Goal: Communication & Community: Answer question/provide support

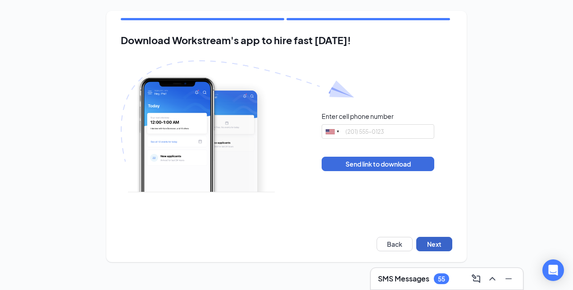
click at [438, 242] on button "Next" at bounding box center [434, 244] width 36 height 14
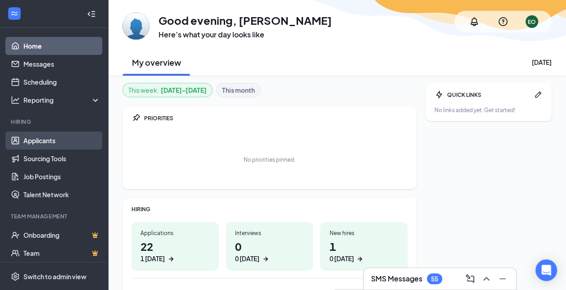
click at [42, 140] on link "Applicants" at bounding box center [61, 141] width 77 height 18
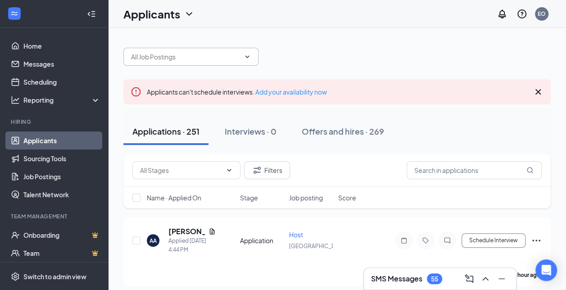
click at [235, 52] on input "text" at bounding box center [185, 57] width 109 height 10
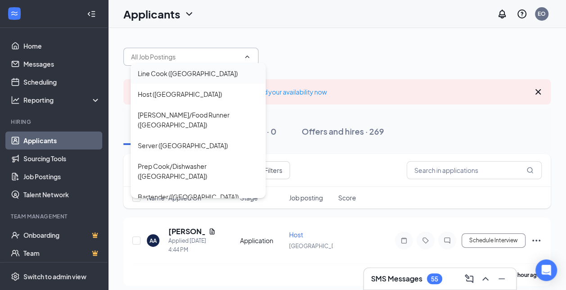
click at [180, 77] on div "Line Cook (Richmond)" at bounding box center [188, 73] width 100 height 10
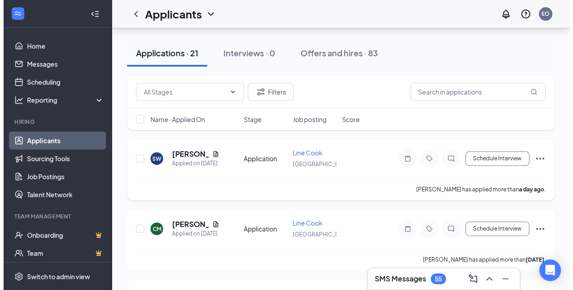
scroll to position [97, 0]
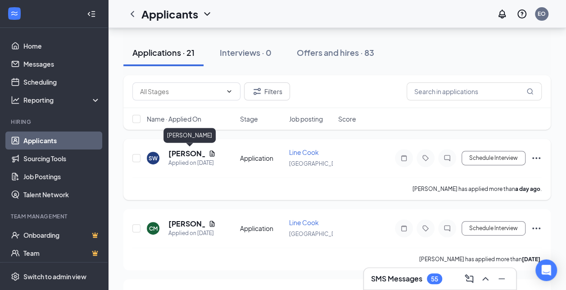
click at [188, 151] on h5 "Shantea Wilson" at bounding box center [186, 154] width 36 height 10
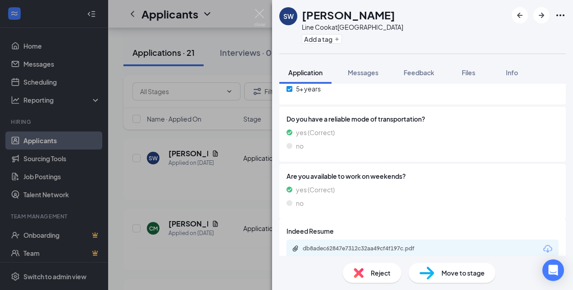
scroll to position [655, 0]
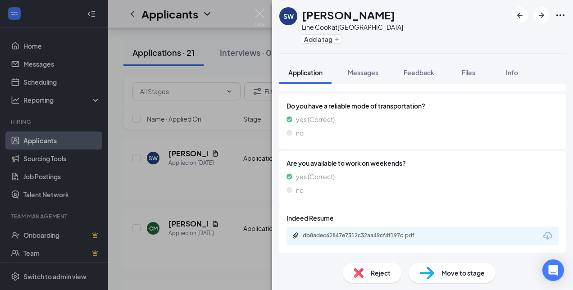
click at [543, 232] on icon "Download" at bounding box center [547, 236] width 9 height 8
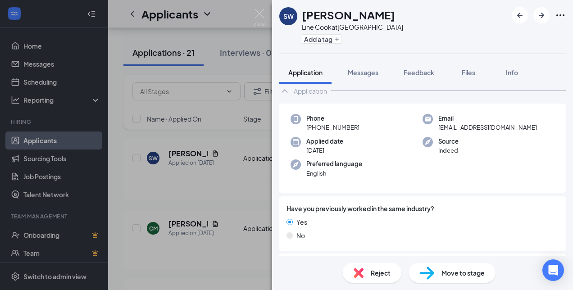
scroll to position [0, 0]
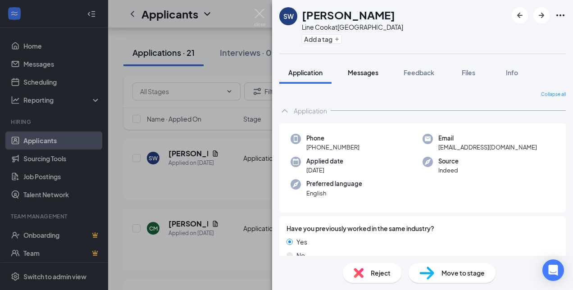
click at [373, 72] on span "Messages" at bounding box center [363, 72] width 31 height 8
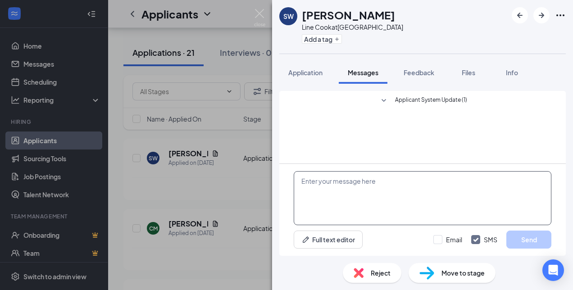
click at [353, 187] on textarea at bounding box center [423, 198] width 258 height 54
type textarea "H"
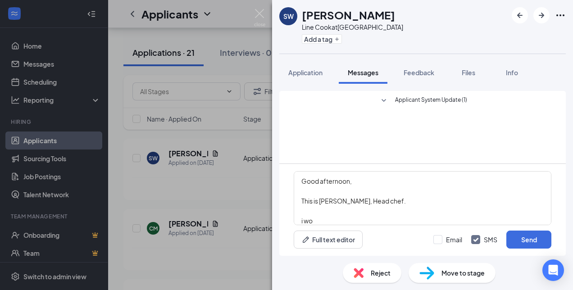
click at [349, 160] on div "Applicant System Update (1)" at bounding box center [422, 127] width 286 height 73
click at [322, 217] on textarea "Good afternoon, This is Elvira, Head chef. i wo" at bounding box center [423, 198] width 258 height 54
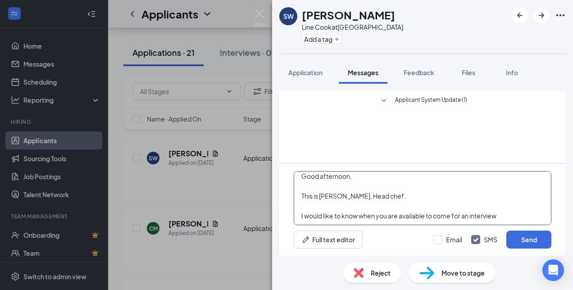
click at [500, 219] on textarea "Good afternoon, This is Elvira, Head chef. I would like to know when you are av…" at bounding box center [423, 198] width 258 height 54
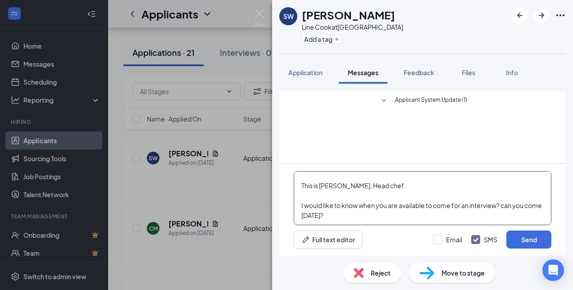
scroll to position [39, 0]
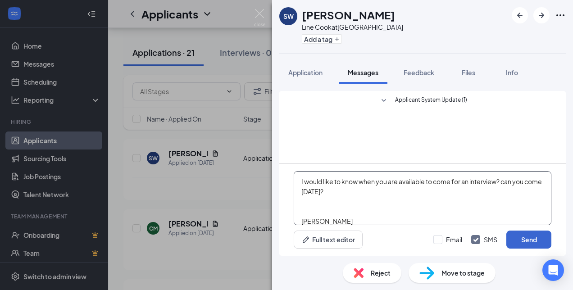
type textarea "Good afternoon, This is Elvira, Head chef. I would like to know when you are av…"
click at [530, 239] on button "Send" at bounding box center [528, 240] width 45 height 18
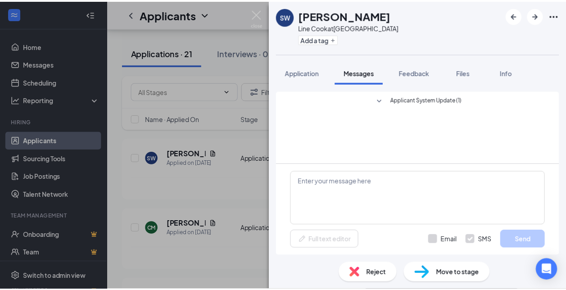
scroll to position [0, 0]
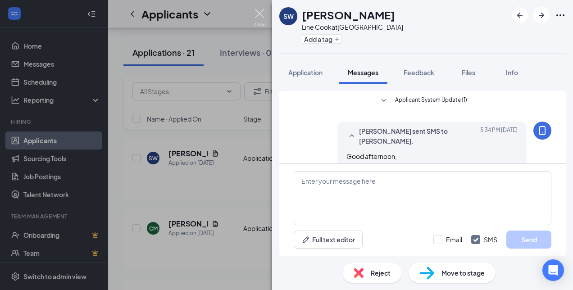
click at [258, 13] on img at bounding box center [259, 18] width 11 height 18
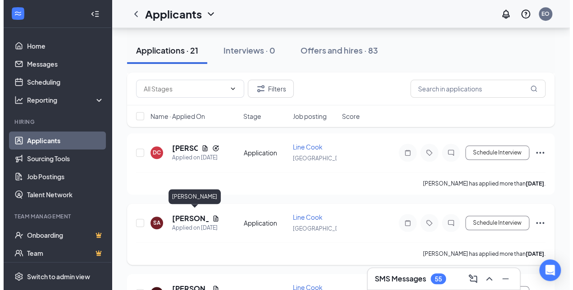
scroll to position [461, 0]
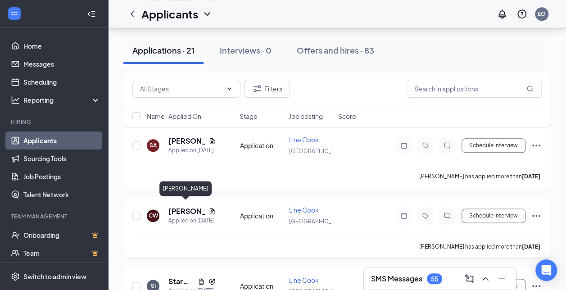
click at [195, 206] on h5 "Consuello Watkins" at bounding box center [186, 211] width 36 height 10
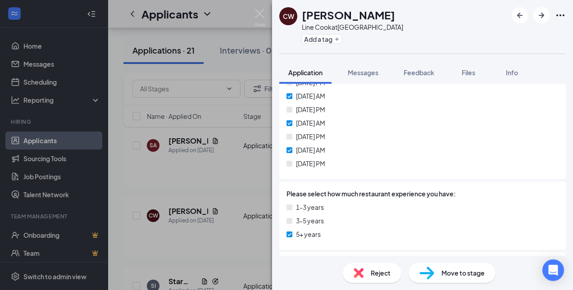
scroll to position [598, 0]
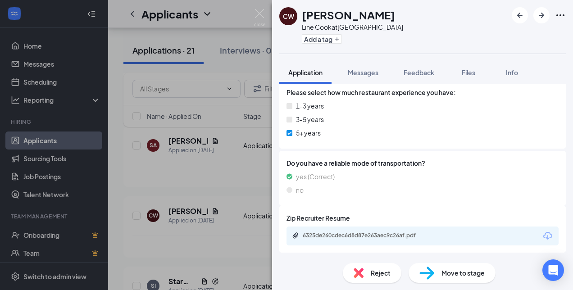
click at [542, 234] on icon "Download" at bounding box center [547, 236] width 11 height 11
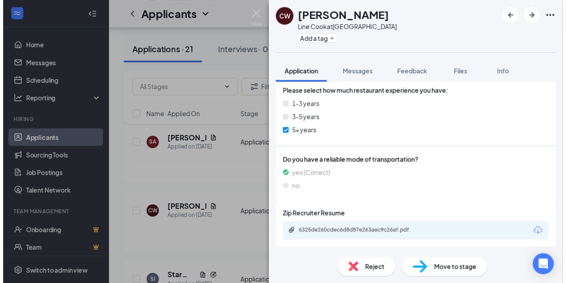
scroll to position [595, 0]
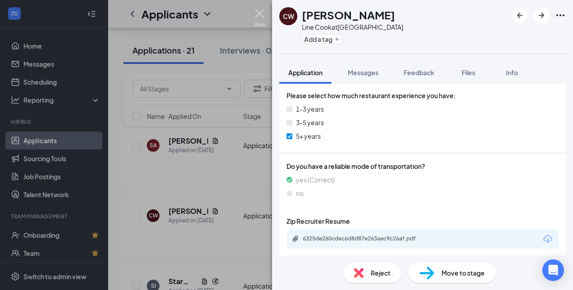
click at [260, 12] on img at bounding box center [259, 18] width 11 height 18
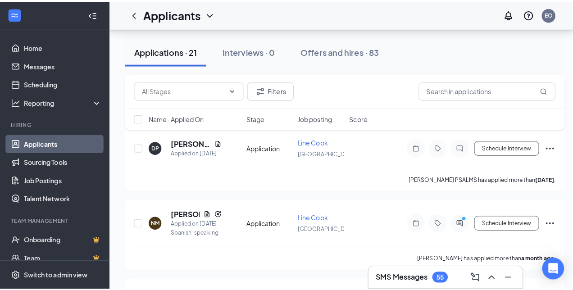
scroll to position [986, 0]
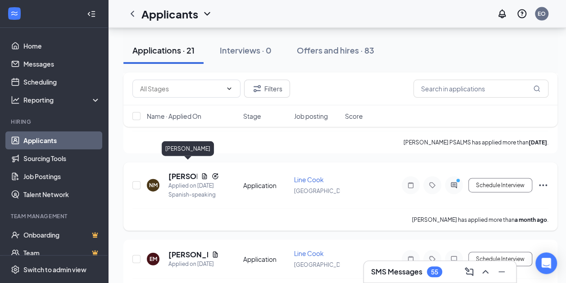
click at [183, 172] on h5 "Nelson Mosso" at bounding box center [182, 177] width 29 height 10
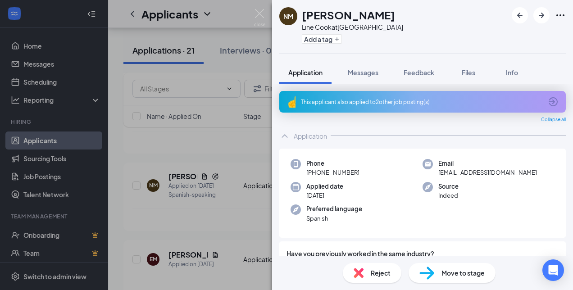
click at [548, 99] on icon "ArrowCircle" at bounding box center [553, 101] width 11 height 11
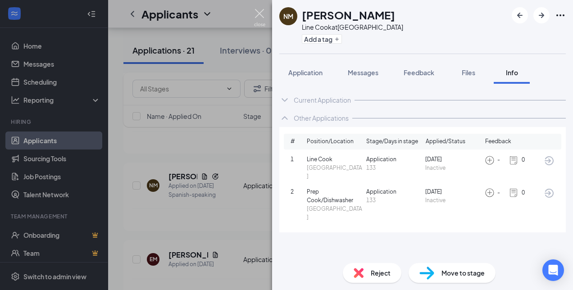
click at [264, 15] on img at bounding box center [259, 18] width 11 height 18
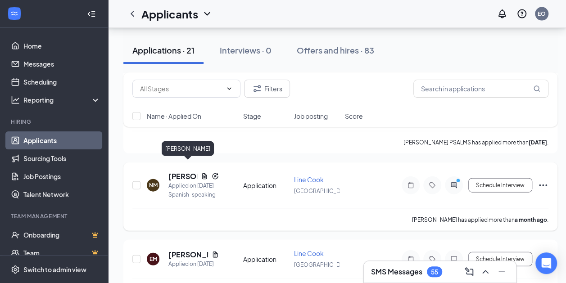
click at [179, 172] on h5 "Nelson Mosso" at bounding box center [182, 177] width 29 height 10
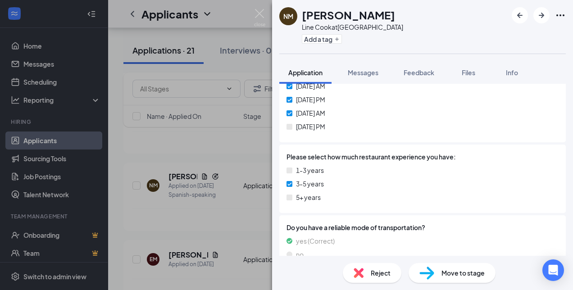
scroll to position [680, 0]
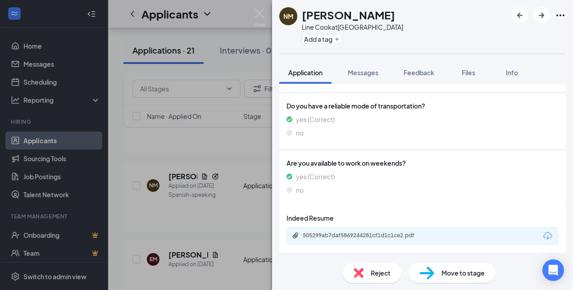
click at [542, 236] on icon "Download" at bounding box center [547, 236] width 11 height 11
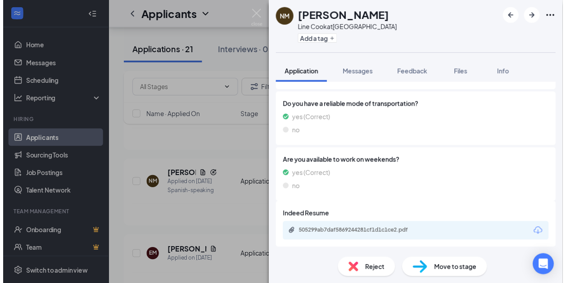
scroll to position [677, 0]
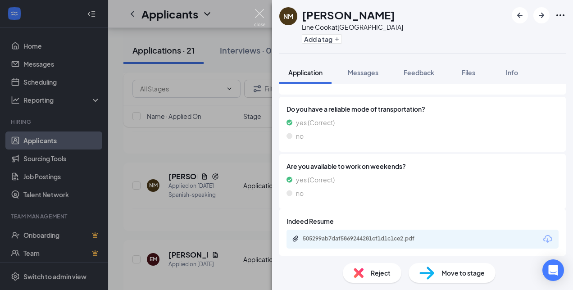
click at [262, 11] on img at bounding box center [259, 18] width 11 height 18
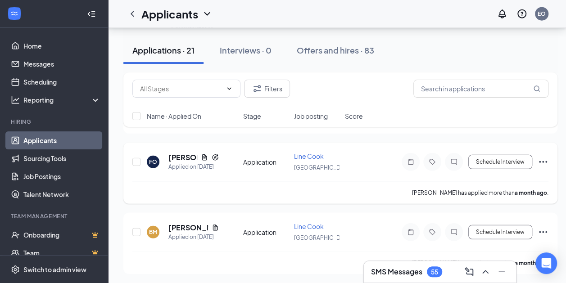
scroll to position [1155, 7]
click at [175, 152] on h5 "Francisco Oliveros" at bounding box center [182, 157] width 29 height 10
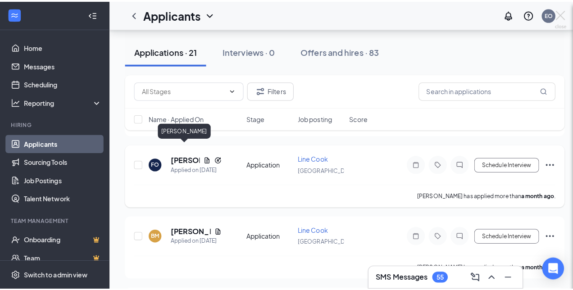
scroll to position [1155, 0]
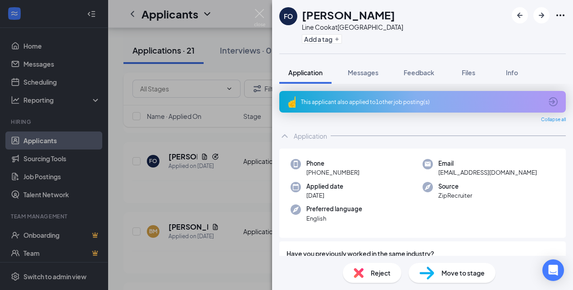
click at [549, 96] on icon "ArrowCircle" at bounding box center [553, 101] width 11 height 11
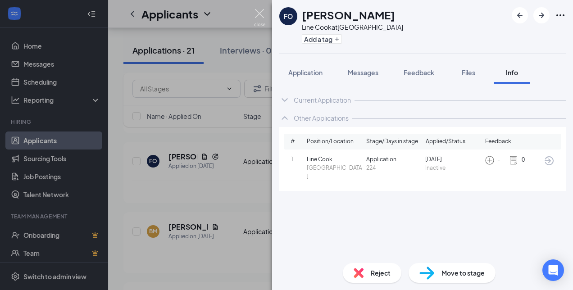
click at [259, 17] on img at bounding box center [259, 18] width 11 height 18
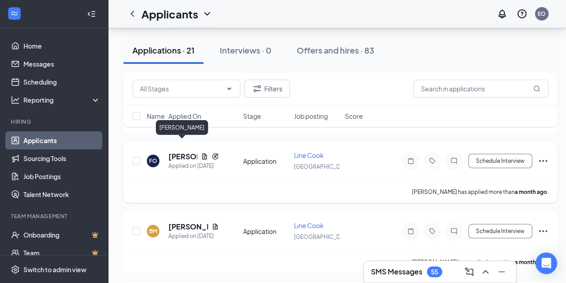
click at [184, 152] on h5 "Francisco Oliveros" at bounding box center [182, 157] width 29 height 10
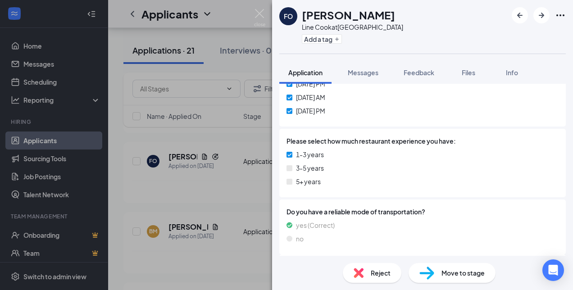
scroll to position [623, 0]
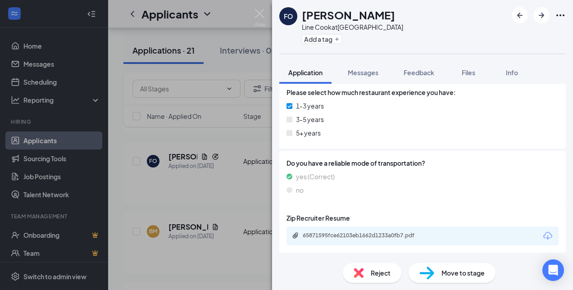
click at [543, 235] on icon "Download" at bounding box center [547, 236] width 9 height 8
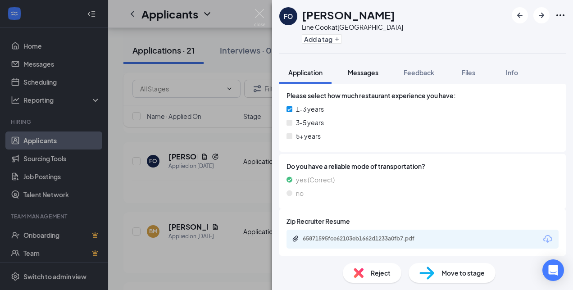
click at [374, 70] on span "Messages" at bounding box center [363, 72] width 31 height 8
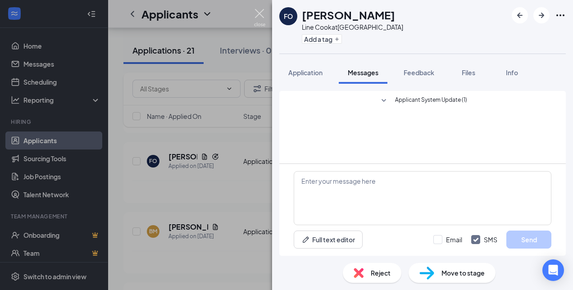
click at [260, 15] on img at bounding box center [259, 18] width 11 height 18
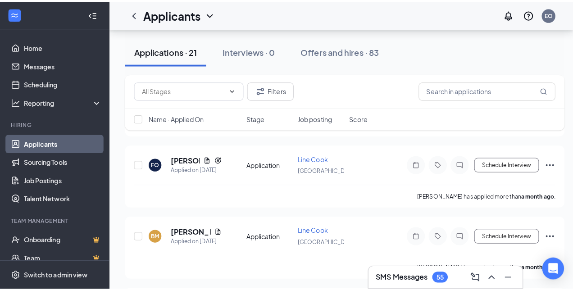
scroll to position [1184, 0]
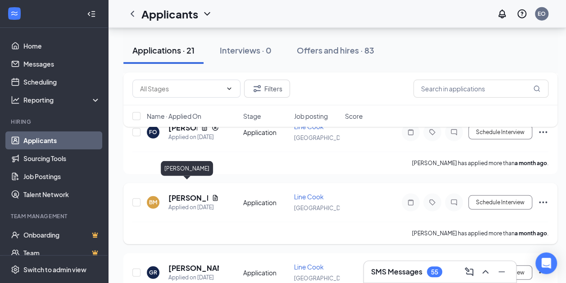
click at [186, 193] on h5 "Benjamin Mataraza" at bounding box center [188, 198] width 40 height 10
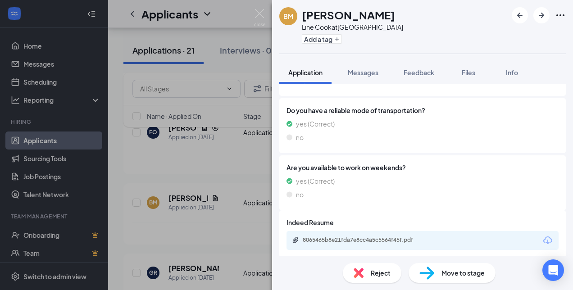
scroll to position [680, 0]
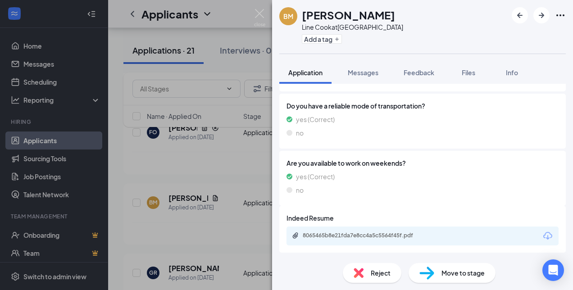
click at [542, 233] on icon "Download" at bounding box center [547, 236] width 11 height 11
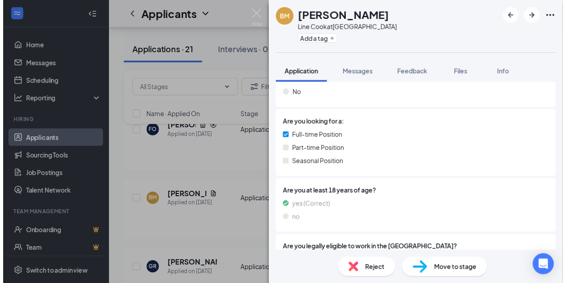
scroll to position [187, 0]
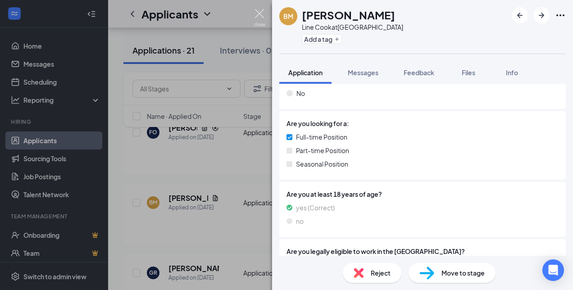
click at [261, 18] on img at bounding box center [259, 18] width 11 height 18
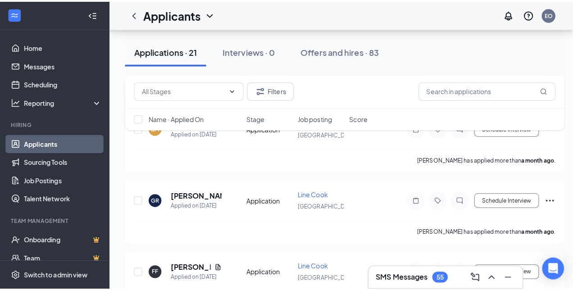
scroll to position [1265, 0]
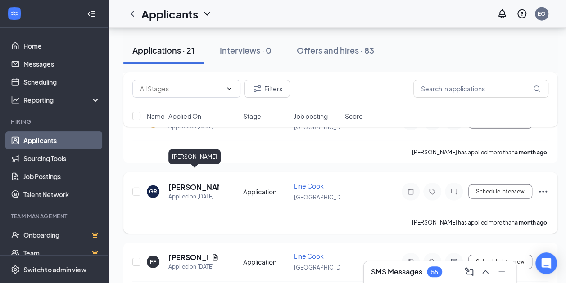
click at [188, 182] on h5 "Guillermo Ramos" at bounding box center [193, 187] width 50 height 10
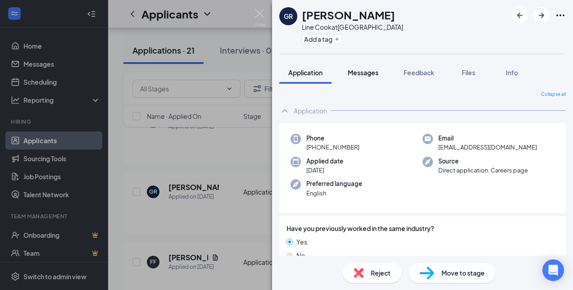
click at [365, 67] on button "Messages" at bounding box center [363, 72] width 49 height 23
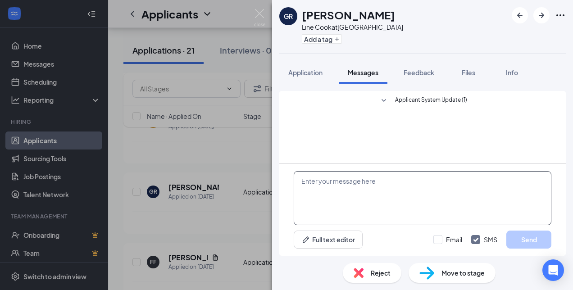
click at [324, 195] on textarea at bounding box center [423, 198] width 258 height 54
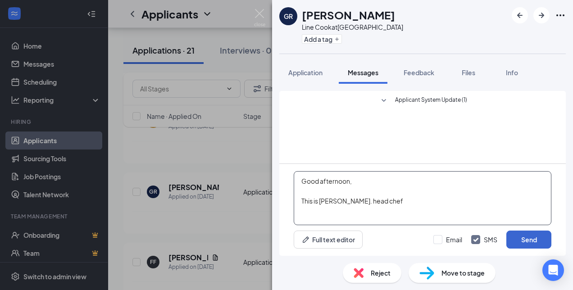
type textarea "Good afternoon, This is Elvira. head chef"
click at [524, 241] on button "Send" at bounding box center [528, 240] width 45 height 18
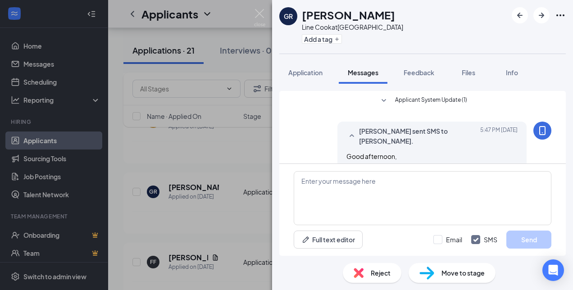
scroll to position [31, 0]
